Goal: Task Accomplishment & Management: Manage account settings

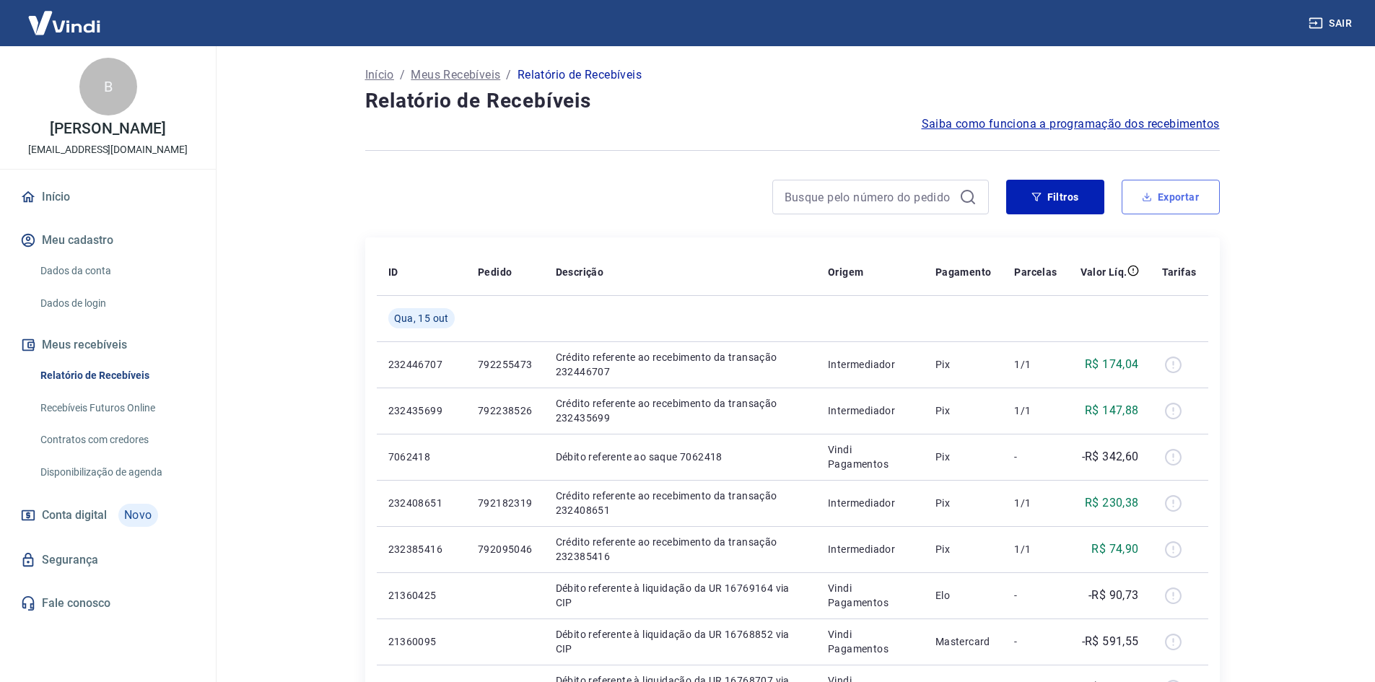
click at [1167, 189] on button "Exportar" at bounding box center [1171, 197] width 98 height 35
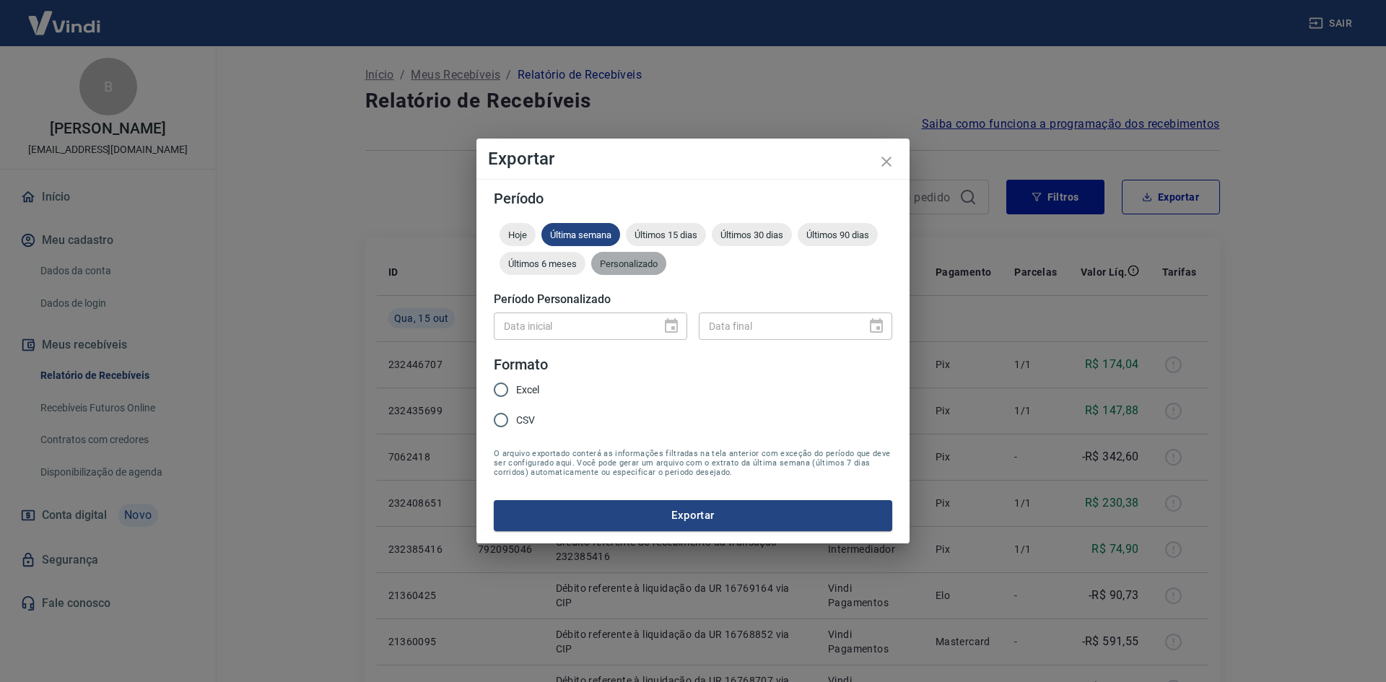
click at [653, 263] on span "Personalizado" at bounding box center [628, 263] width 75 height 11
click at [669, 331] on icon "Choose date" at bounding box center [671, 325] width 13 height 14
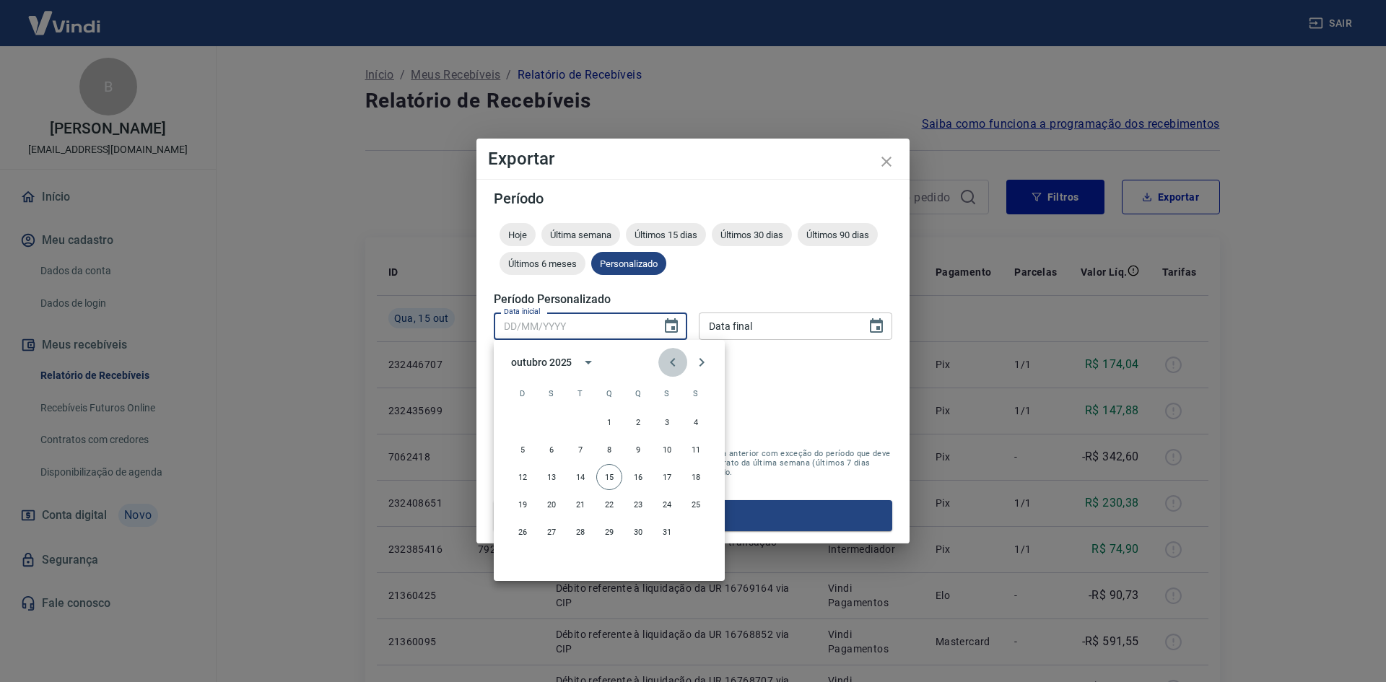
click at [672, 365] on icon "Previous month" at bounding box center [672, 362] width 5 height 9
click at [578, 528] on button "30" at bounding box center [580, 532] width 26 height 26
type input "[DATE]"
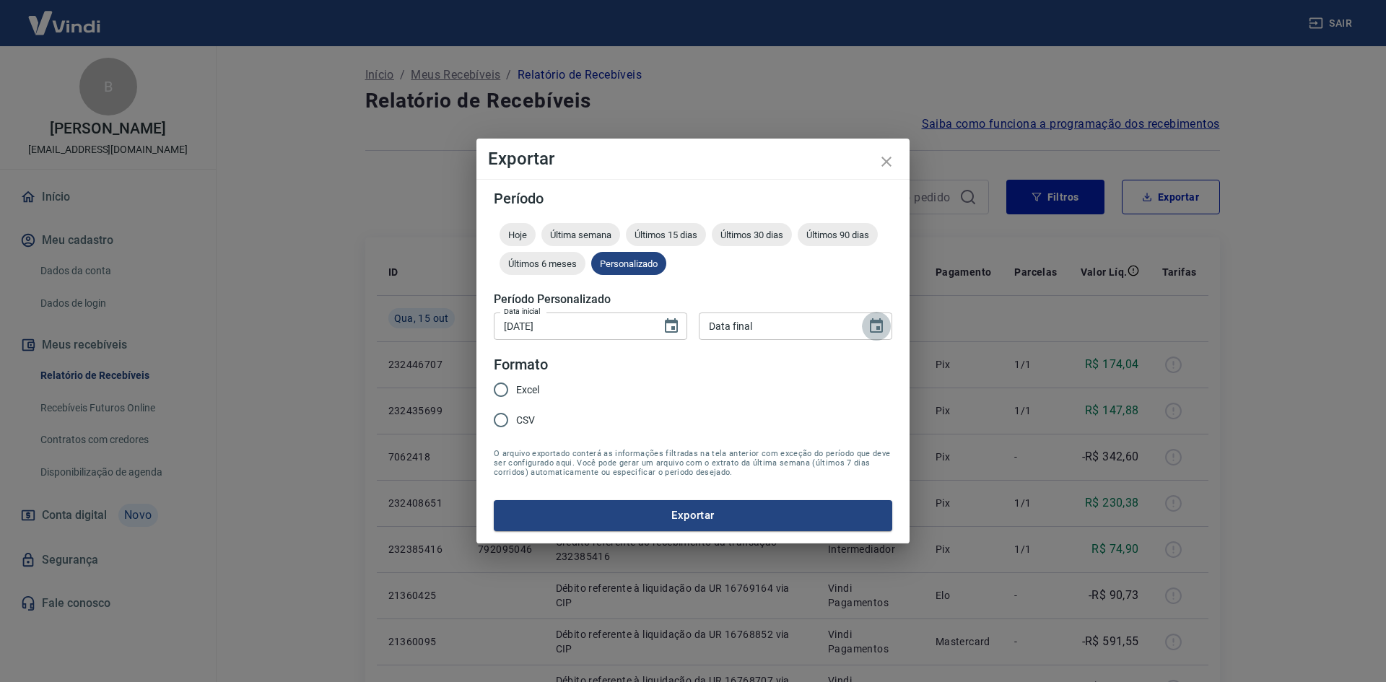
click at [877, 323] on icon "Choose date" at bounding box center [876, 325] width 13 height 14
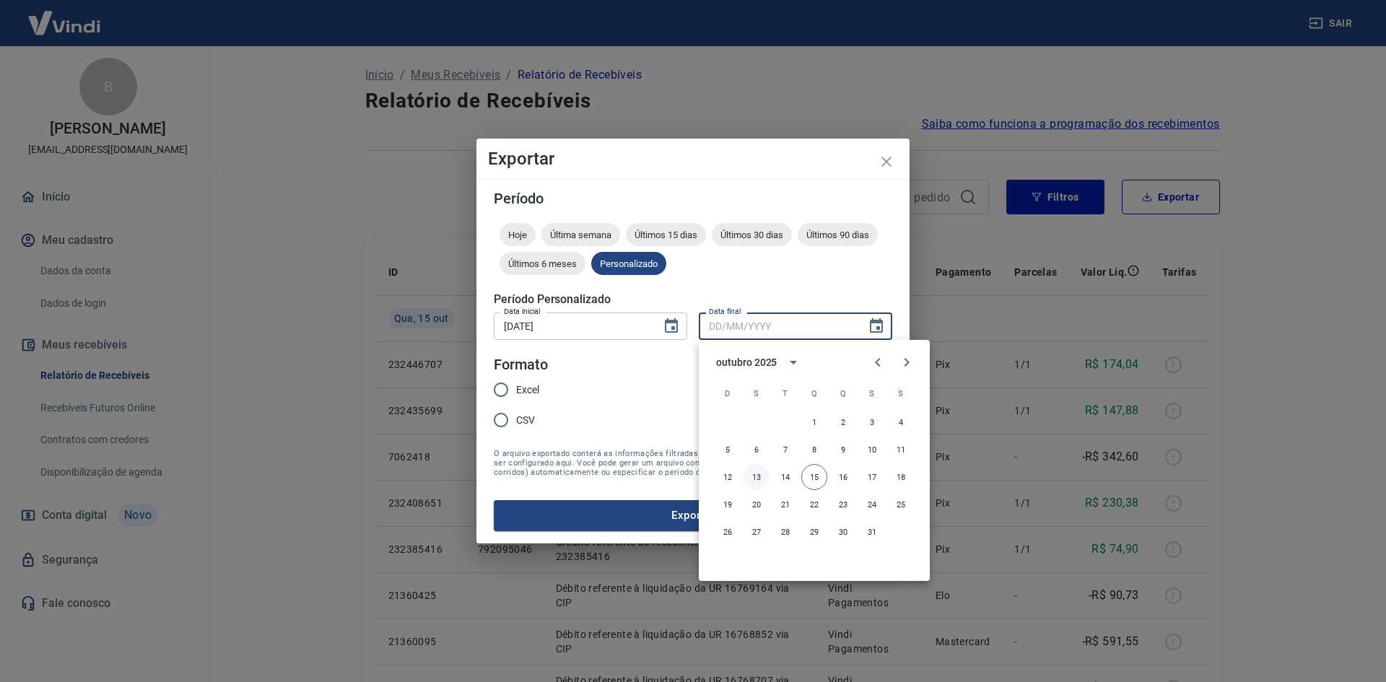
click at [757, 478] on button "13" at bounding box center [757, 477] width 26 height 26
type input "[DATE]"
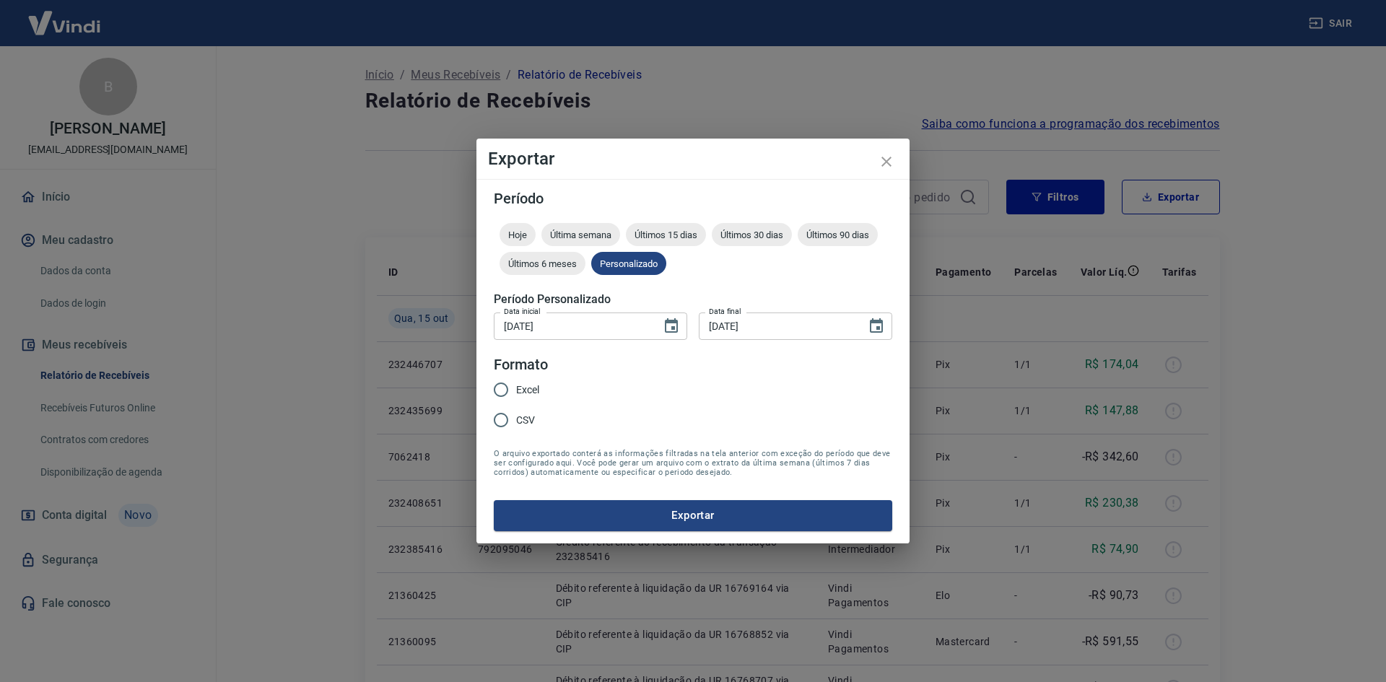
click at [529, 385] on span "Excel" at bounding box center [527, 390] width 23 height 15
click at [516, 385] on input "Excel" at bounding box center [501, 390] width 30 height 30
radio input "true"
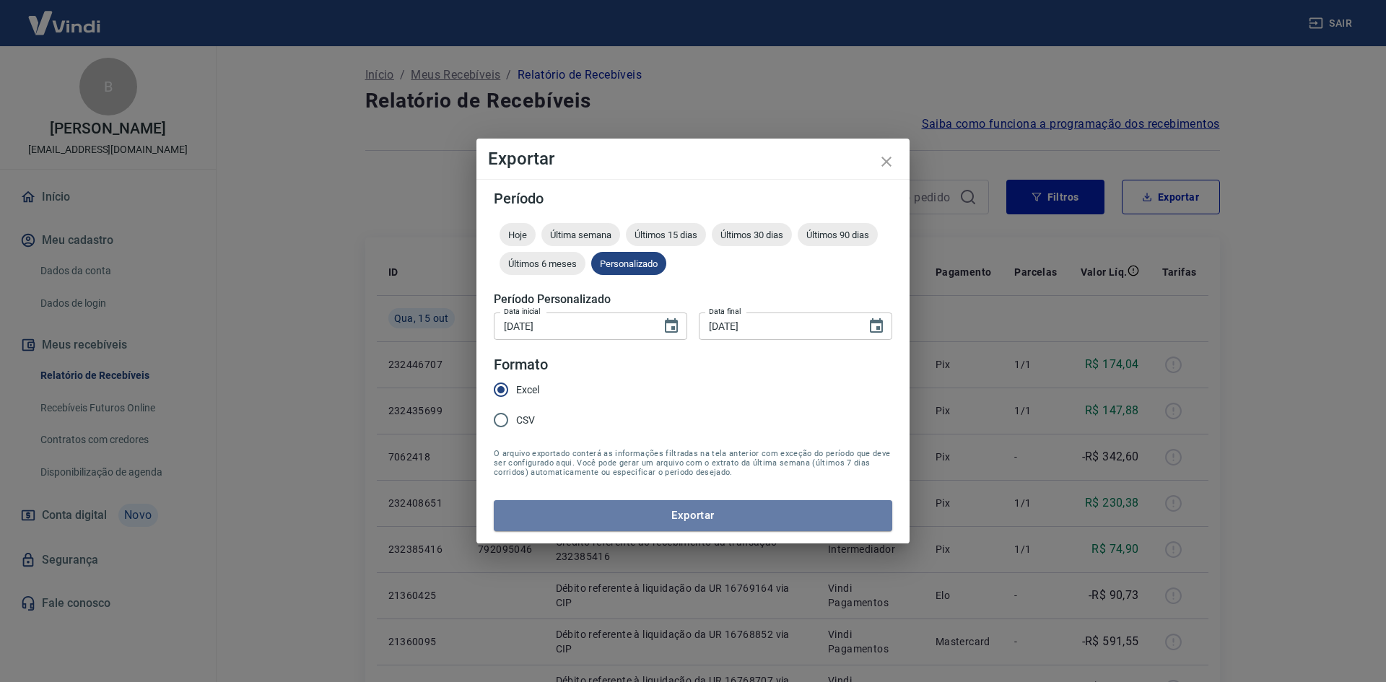
drag, startPoint x: 585, startPoint y: 513, endPoint x: 586, endPoint y: 503, distance: 10.1
click at [586, 512] on button "Exportar" at bounding box center [693, 515] width 398 height 30
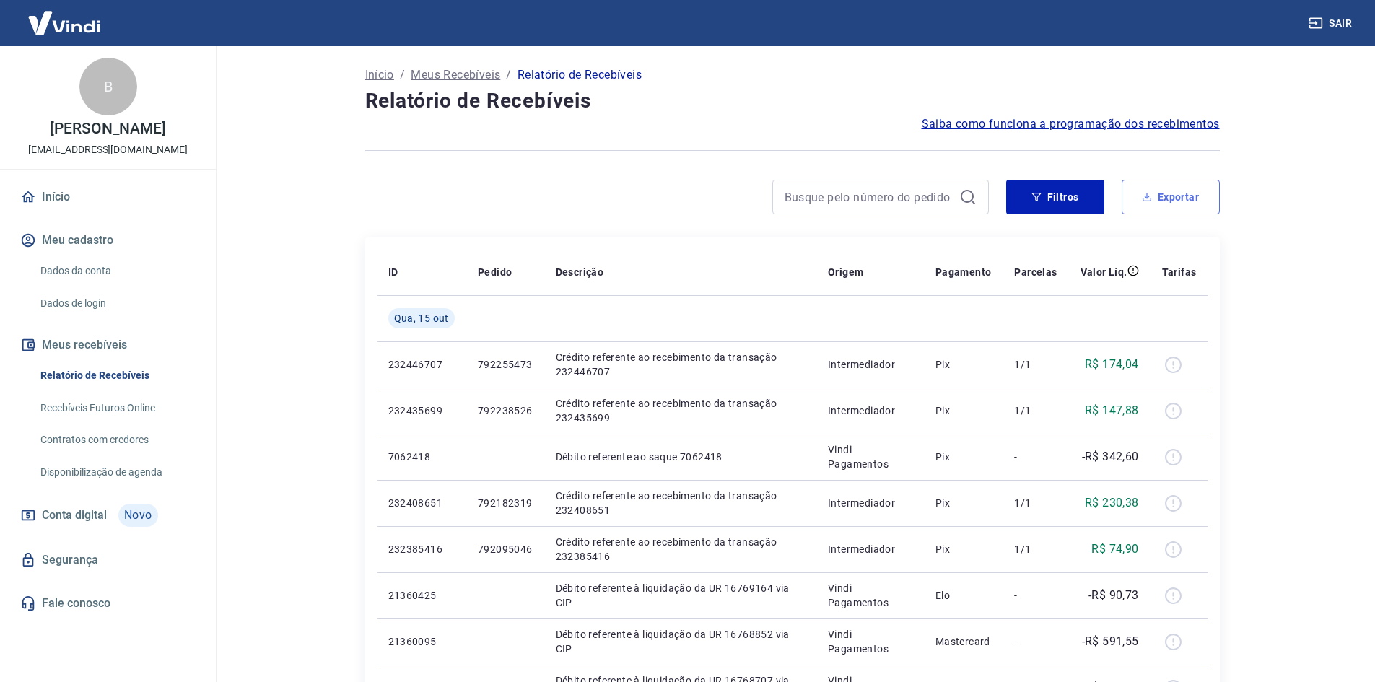
click at [1155, 191] on button "Exportar" at bounding box center [1171, 197] width 98 height 35
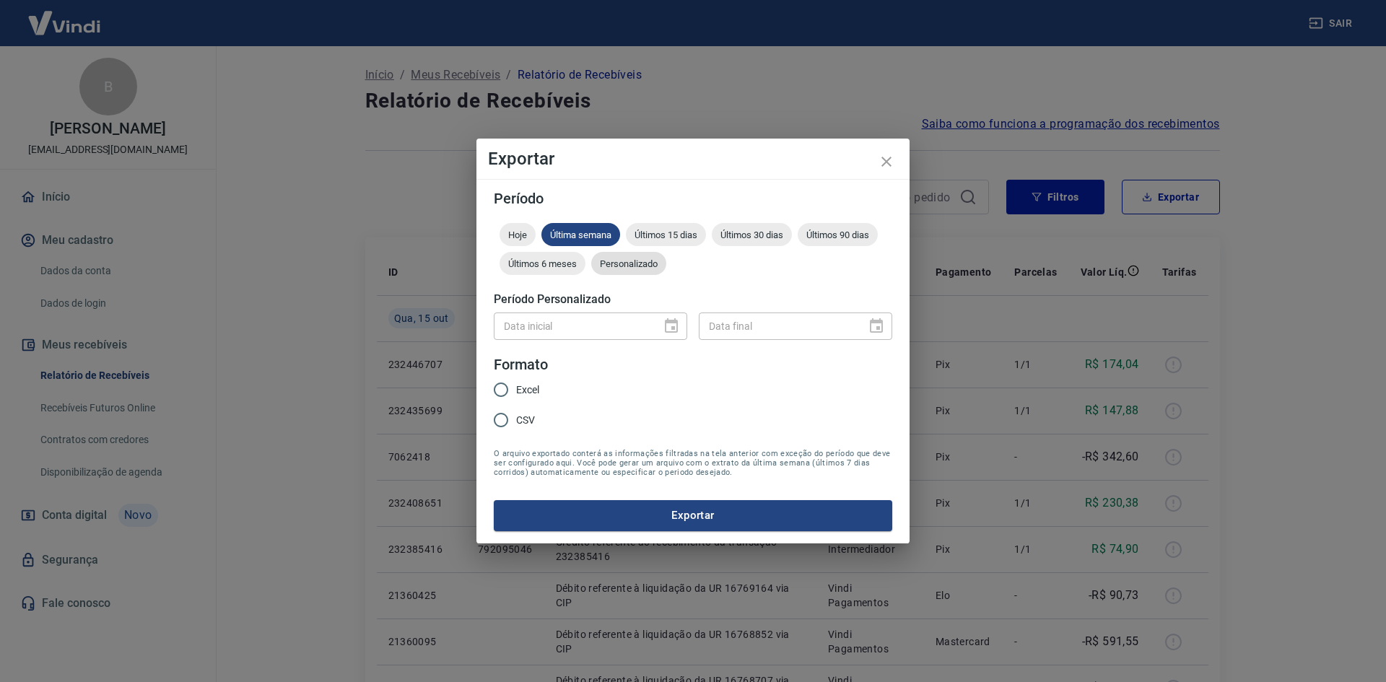
click at [648, 261] on span "Personalizado" at bounding box center [628, 263] width 75 height 11
click at [670, 328] on icon "Choose date" at bounding box center [671, 326] width 17 height 17
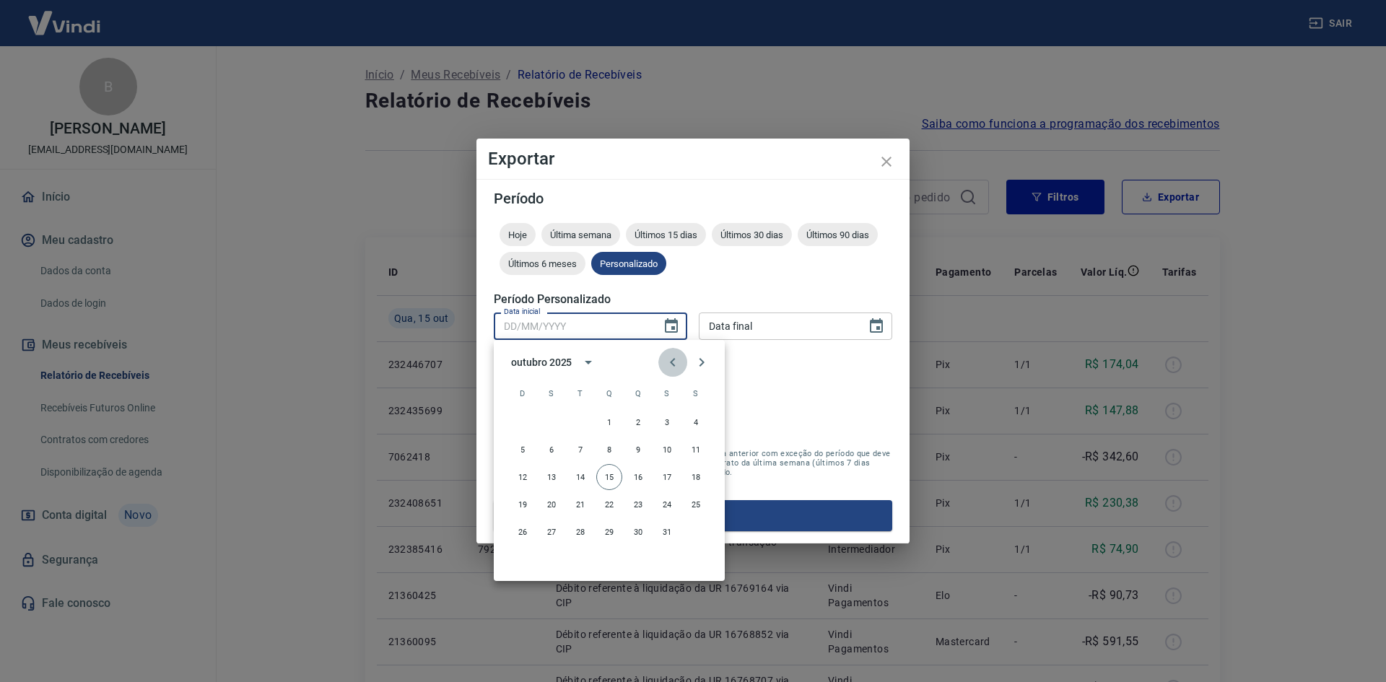
click at [673, 360] on icon "Previous month" at bounding box center [672, 362] width 5 height 9
click at [578, 526] on button "30" at bounding box center [580, 532] width 26 height 26
type input "[DATE]"
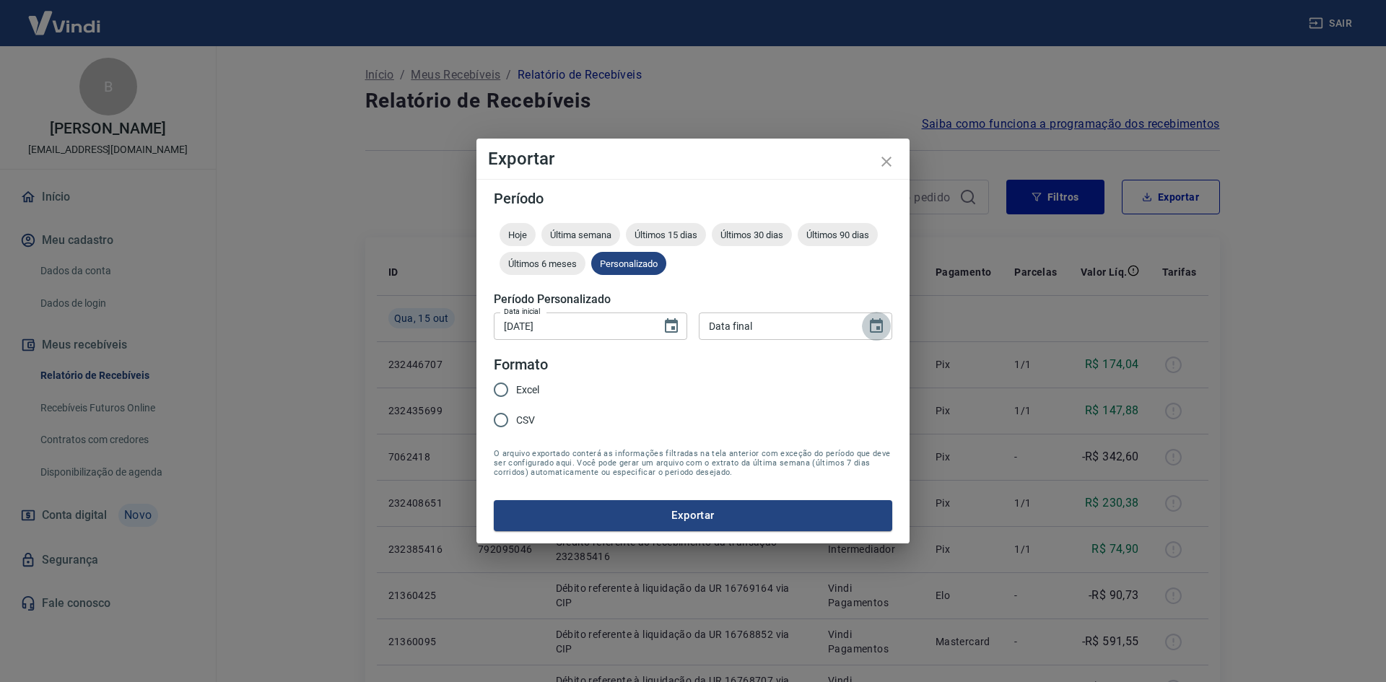
click at [868, 322] on button "Choose date" at bounding box center [876, 326] width 29 height 29
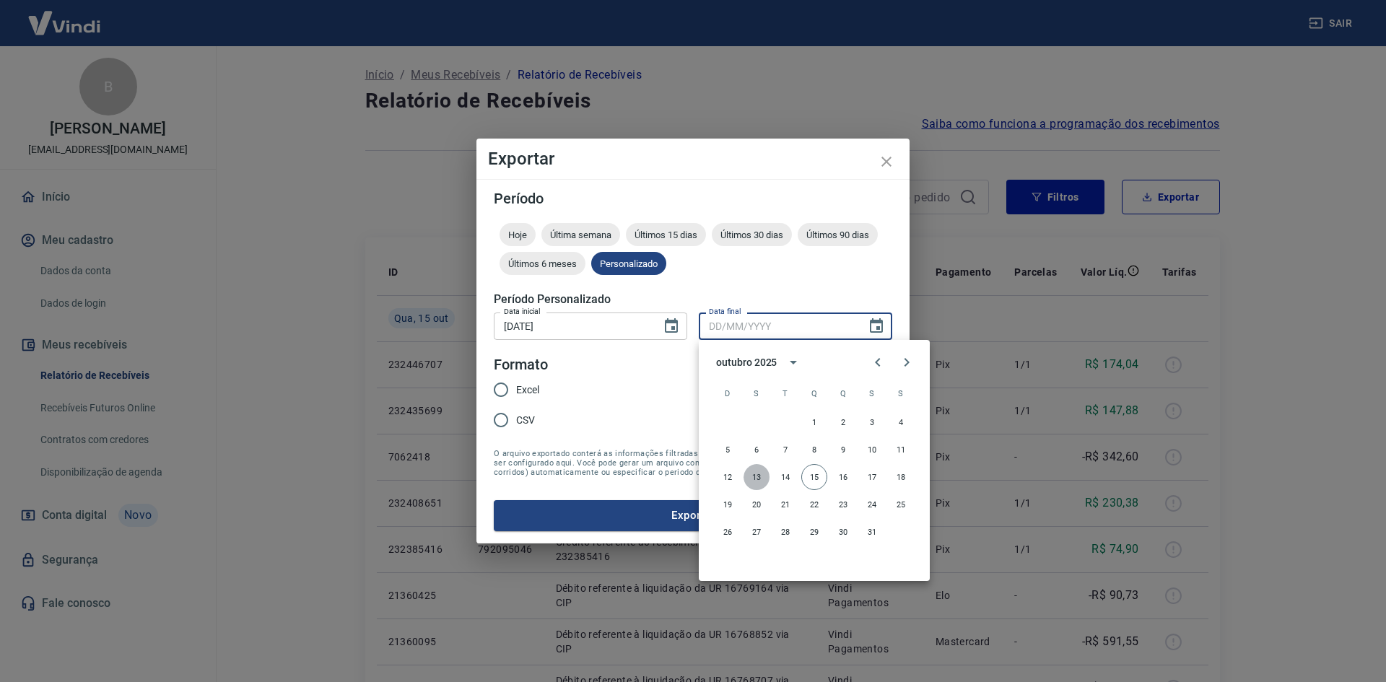
drag, startPoint x: 753, startPoint y: 476, endPoint x: 679, endPoint y: 459, distance: 75.5
click at [753, 474] on button "13" at bounding box center [757, 477] width 26 height 26
type input "[DATE]"
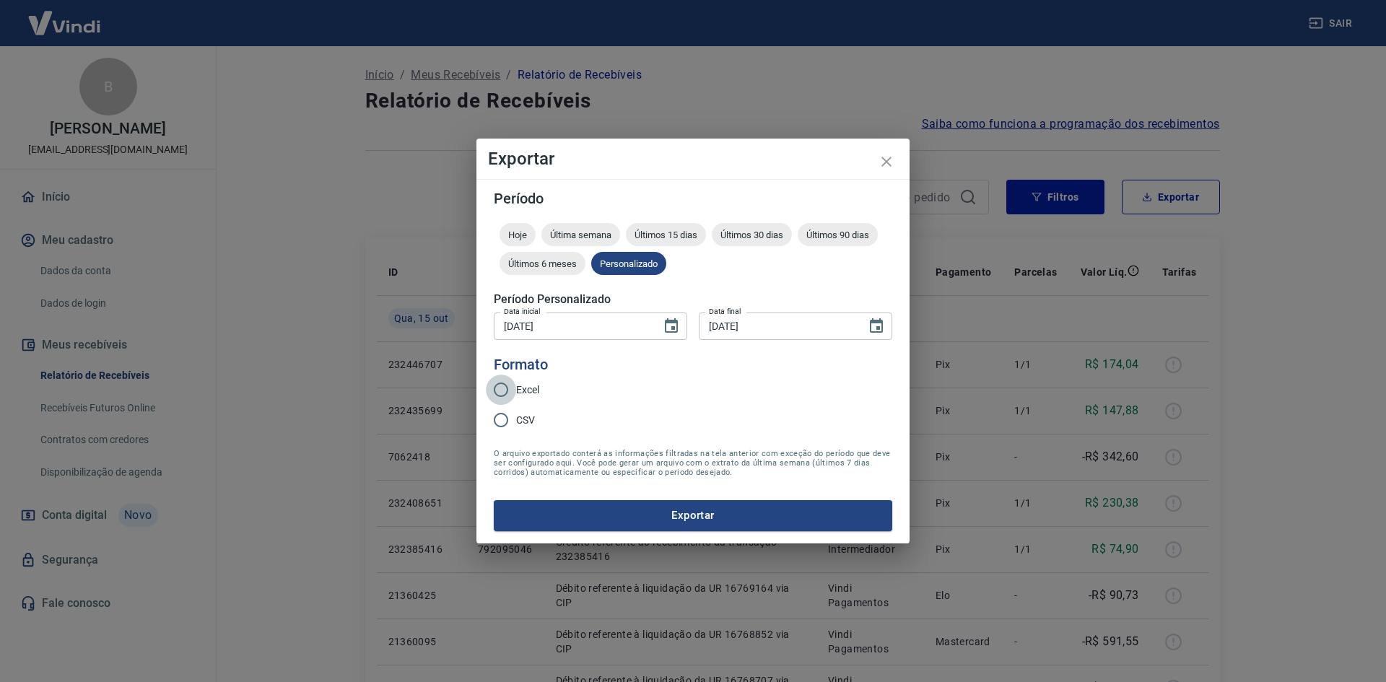
click at [507, 392] on input "Excel" at bounding box center [501, 390] width 30 height 30
radio input "true"
drag, startPoint x: 573, startPoint y: 493, endPoint x: 582, endPoint y: 510, distance: 19.4
click at [575, 494] on form "Período Hoje Última semana Últimos 15 dias Últimos 30 dias Últimos 90 dias Últi…" at bounding box center [693, 360] width 398 height 339
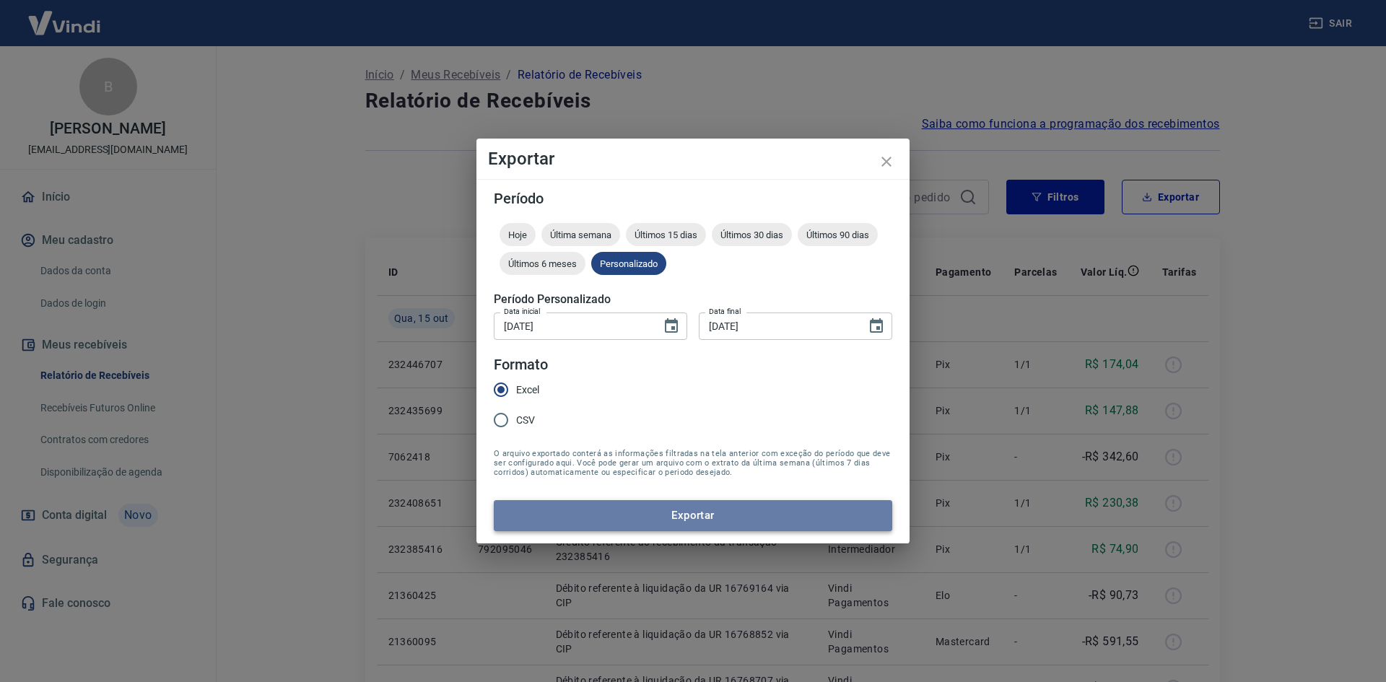
click at [585, 514] on button "Exportar" at bounding box center [693, 515] width 398 height 30
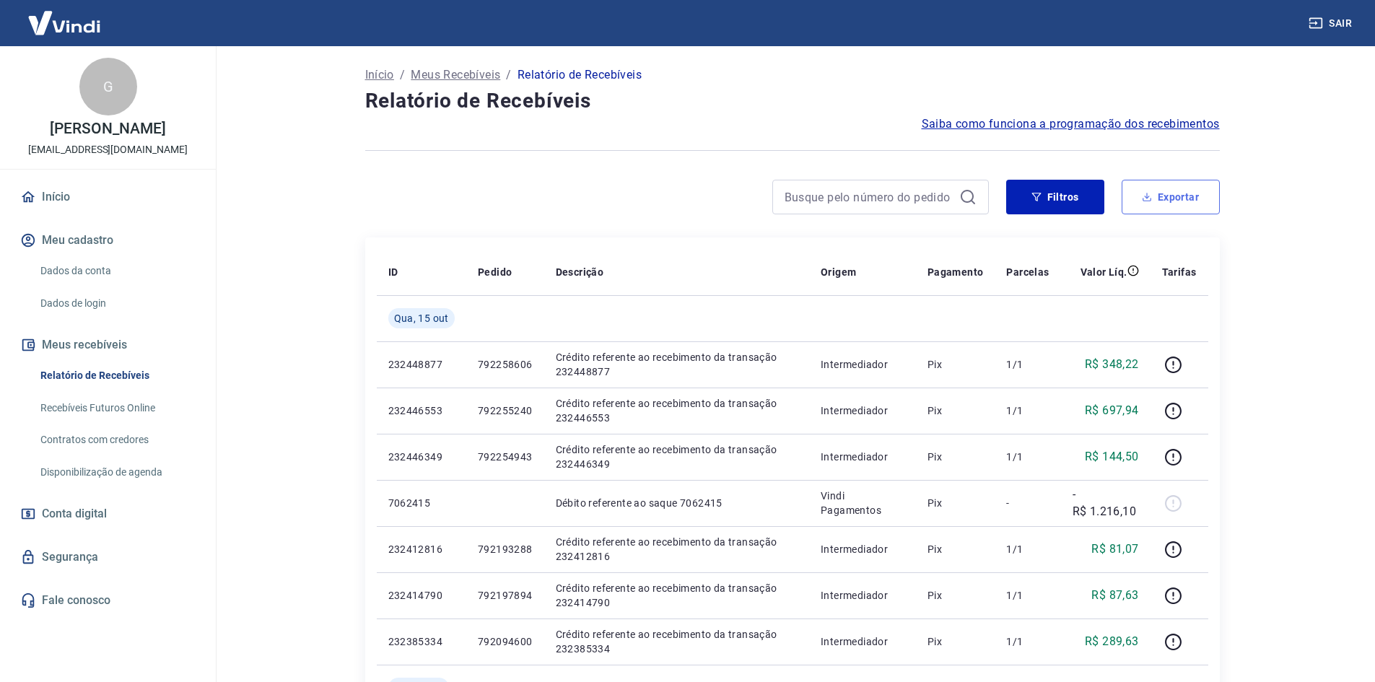
click at [1187, 188] on button "Exportar" at bounding box center [1171, 197] width 98 height 35
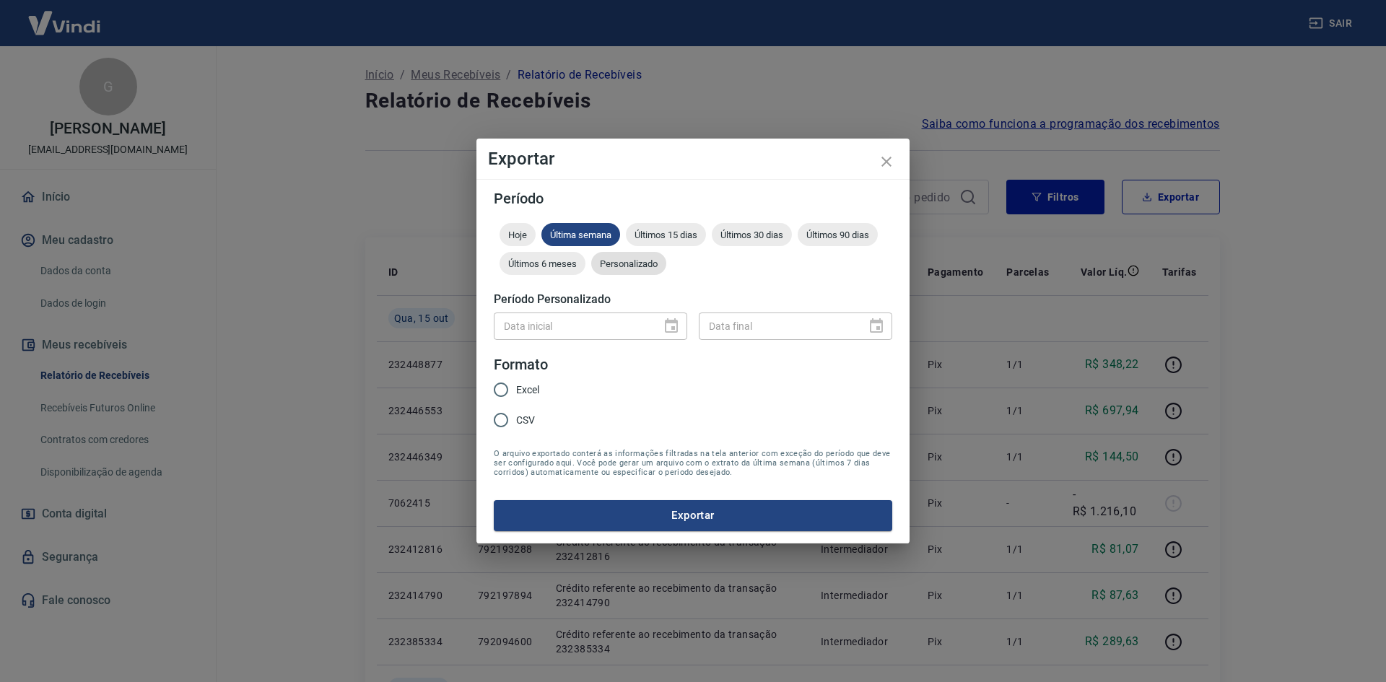
click at [632, 271] on div "Personalizado" at bounding box center [628, 263] width 75 height 23
click at [671, 327] on icon "Choose date" at bounding box center [671, 326] width 17 height 17
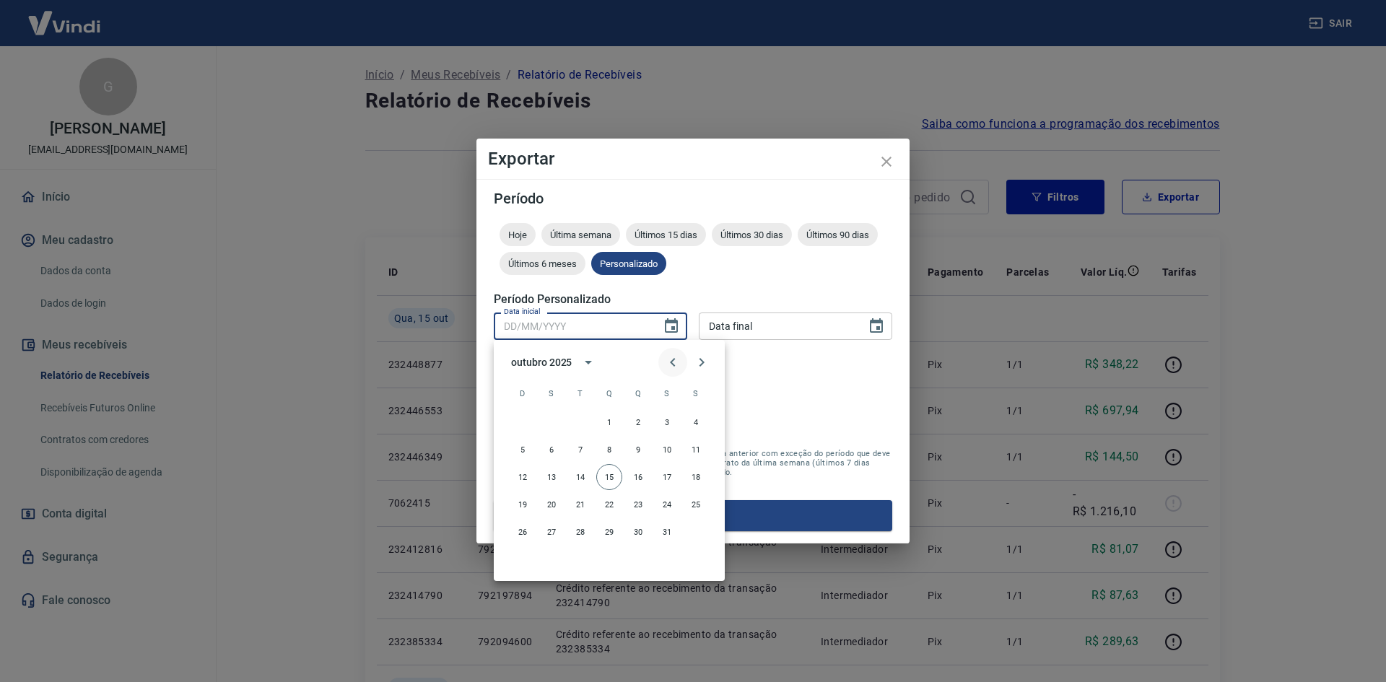
click at [681, 365] on button "Previous month" at bounding box center [672, 362] width 29 height 29
click at [575, 541] on button "30" at bounding box center [580, 532] width 26 height 26
type input "[DATE]"
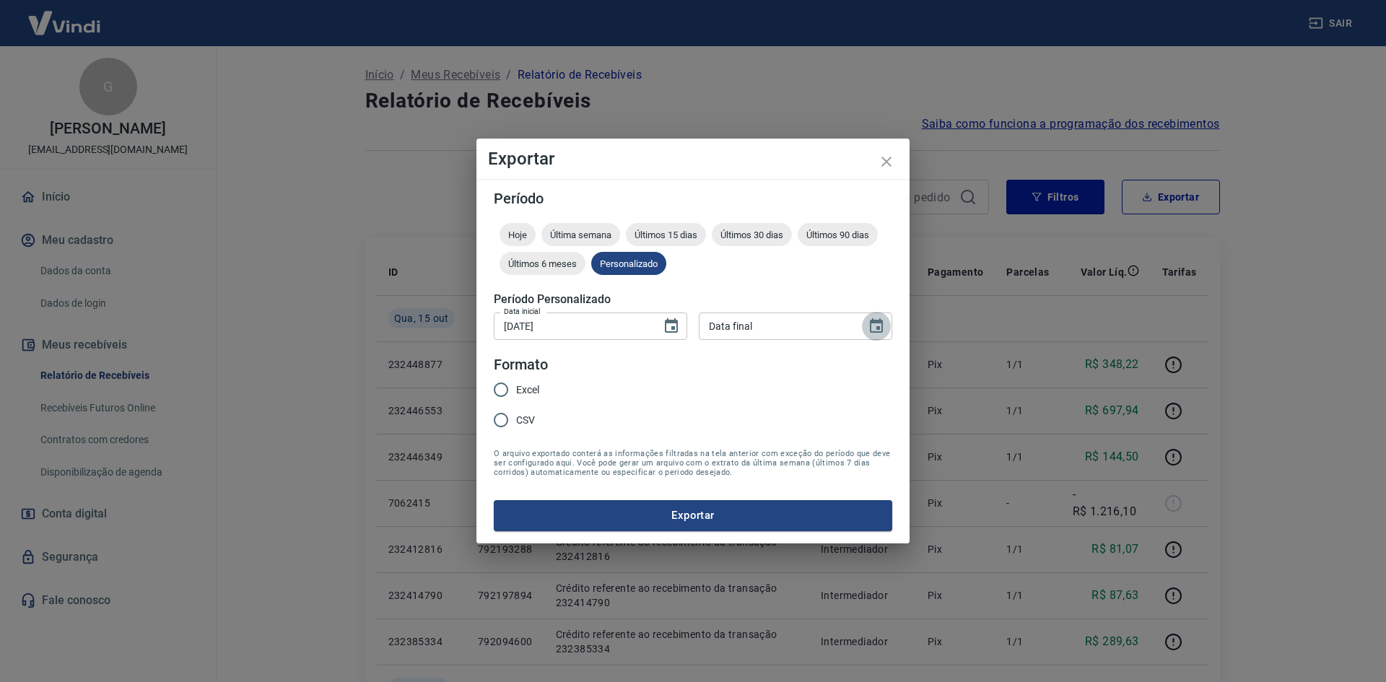
click at [881, 326] on icon "Choose date" at bounding box center [876, 326] width 17 height 17
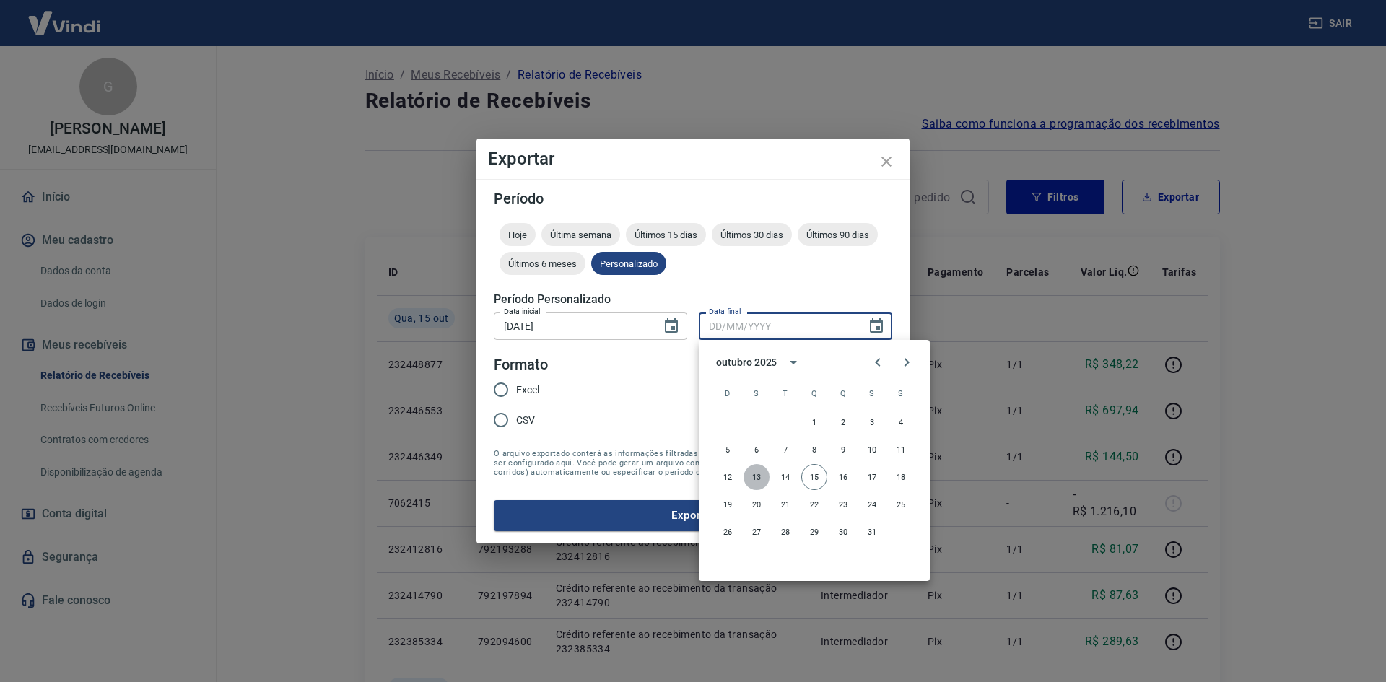
click at [745, 478] on button "13" at bounding box center [757, 477] width 26 height 26
type input "[DATE]"
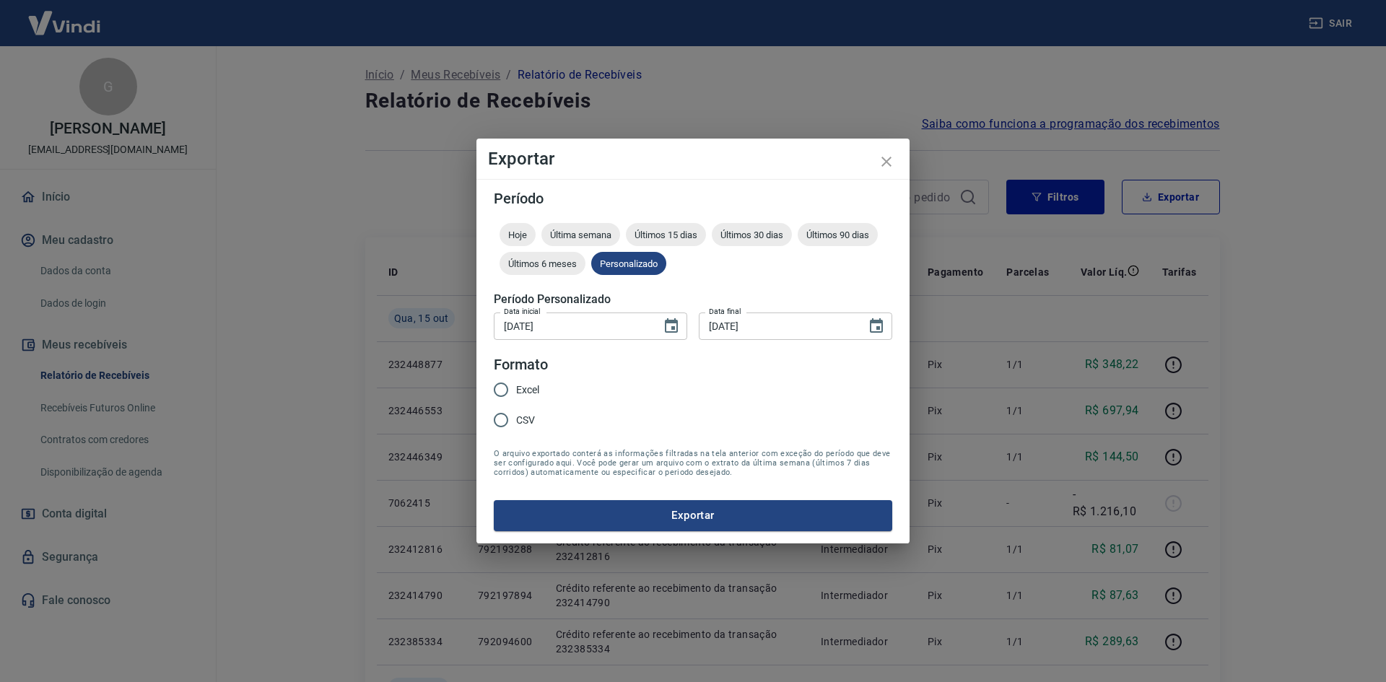
click at [512, 393] on input "Excel" at bounding box center [501, 390] width 30 height 30
radio input "true"
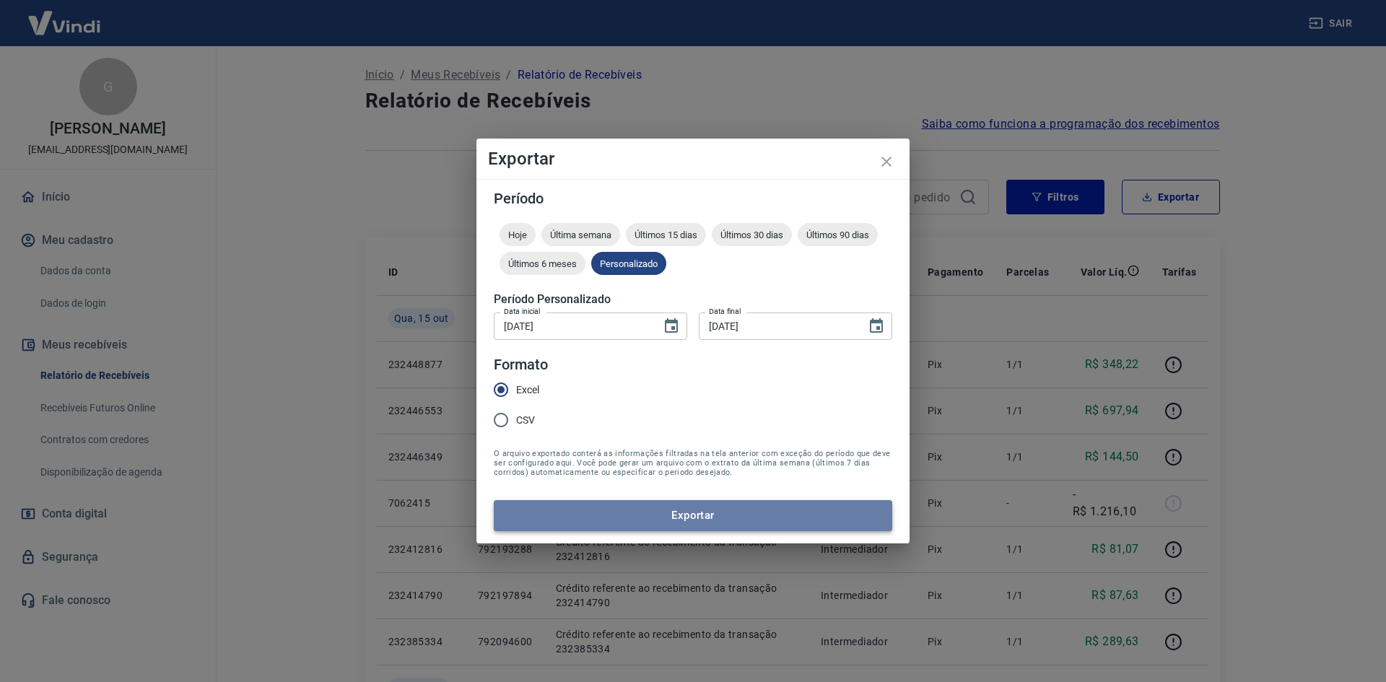
click at [598, 519] on button "Exportar" at bounding box center [693, 515] width 398 height 30
